Goal: Transaction & Acquisition: Purchase product/service

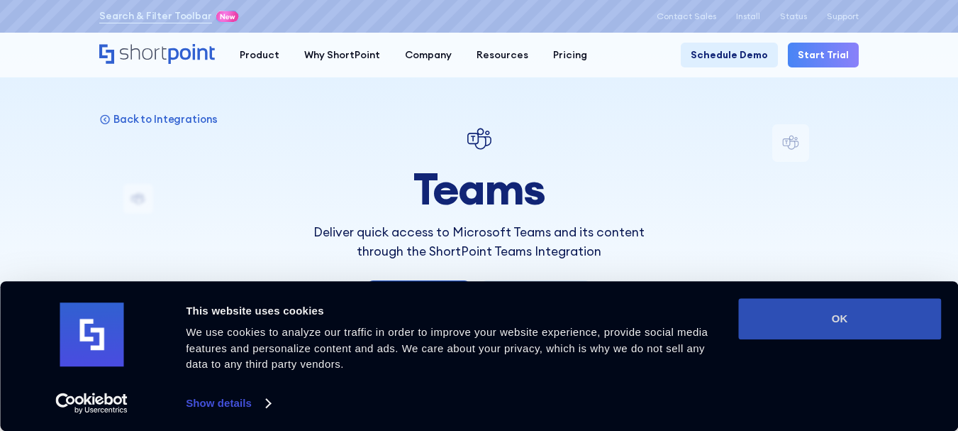
click at [874, 324] on button "OK" at bounding box center [840, 318] width 203 height 41
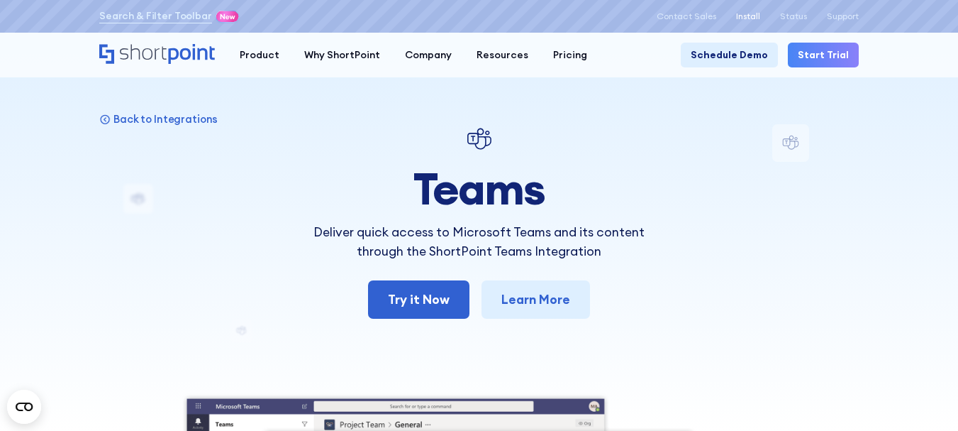
click at [749, 12] on p "Install" at bounding box center [748, 16] width 24 height 10
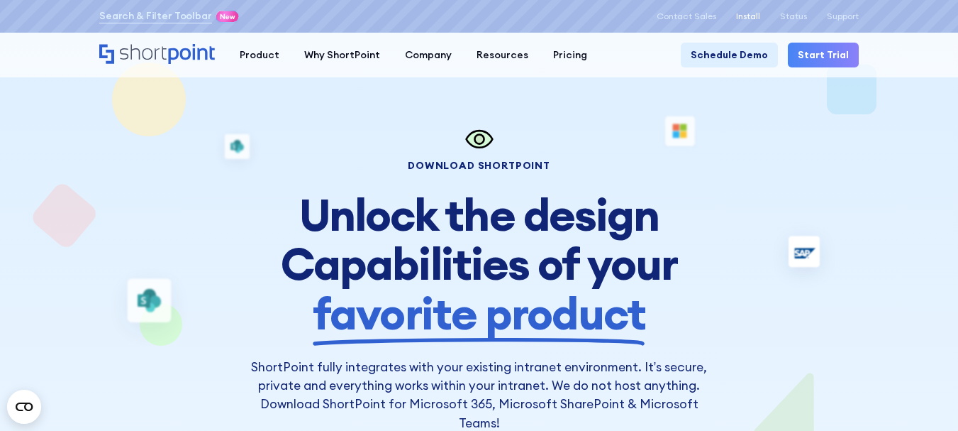
click at [746, 13] on p "Install" at bounding box center [748, 16] width 24 height 10
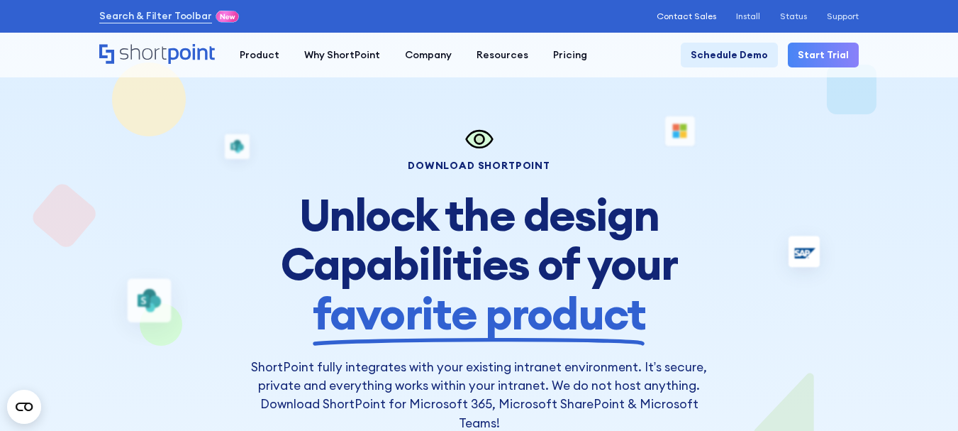
click at [682, 19] on p "Contact Sales" at bounding box center [687, 16] width 60 height 10
